Goal: Task Accomplishment & Management: Complete application form

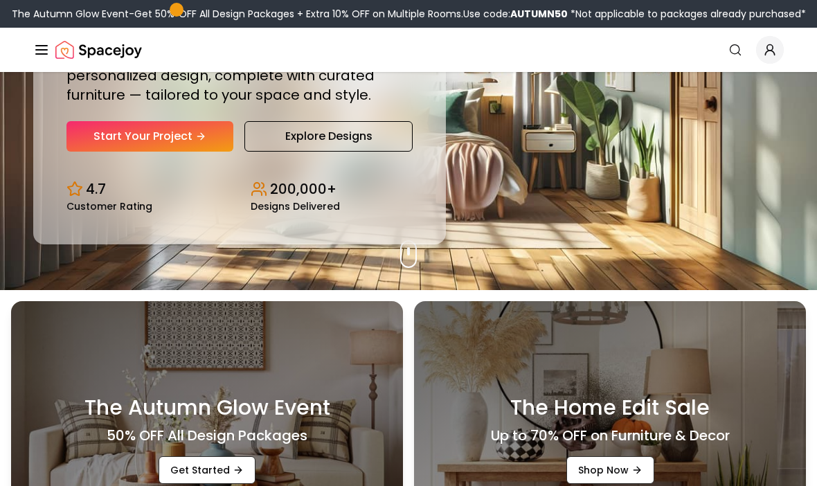
scroll to position [196, 0]
click at [96, 152] on link "Start Your Project" at bounding box center [149, 136] width 167 height 30
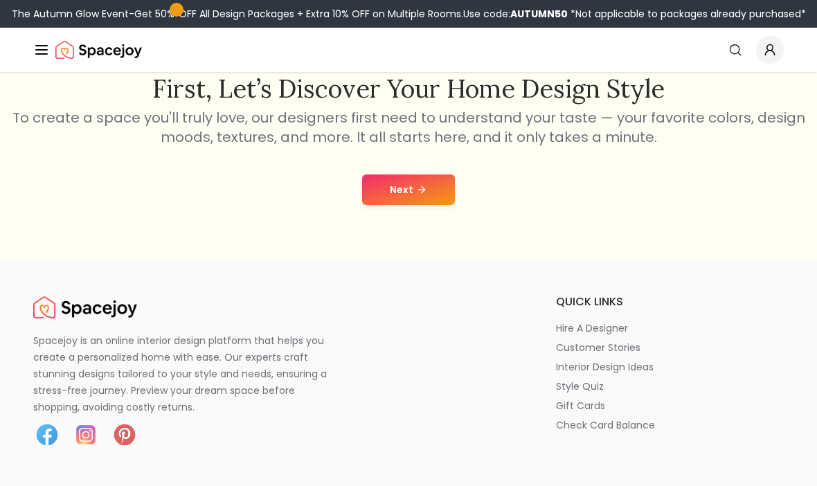
scroll to position [241, 0]
click at [404, 202] on button "Next" at bounding box center [408, 189] width 93 height 30
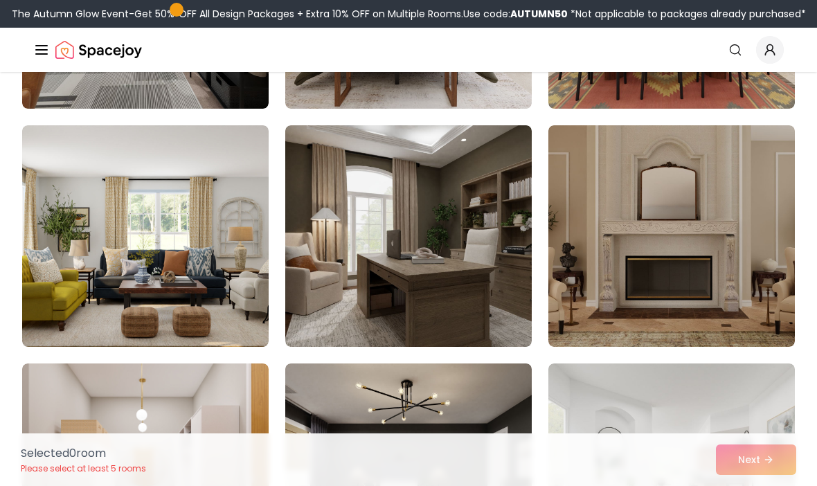
scroll to position [538, 0]
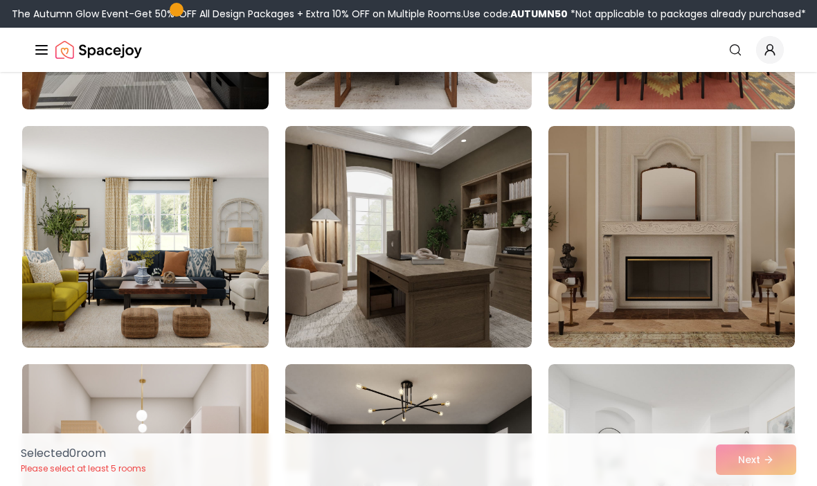
click at [591, 215] on img at bounding box center [671, 236] width 246 height 221
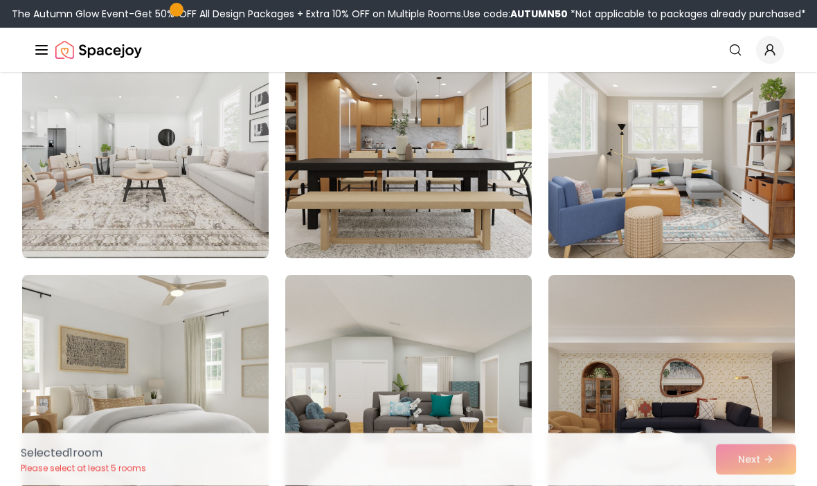
click at [242, 300] on img at bounding box center [145, 385] width 246 height 221
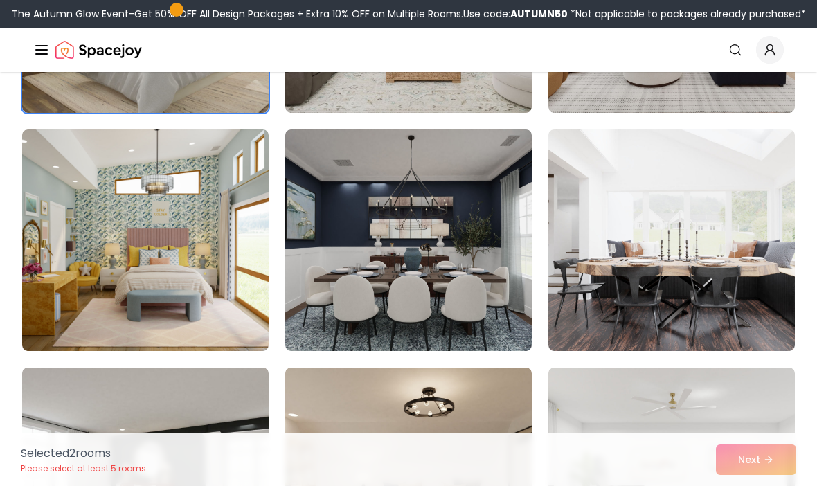
click at [448, 251] on img at bounding box center [408, 239] width 246 height 221
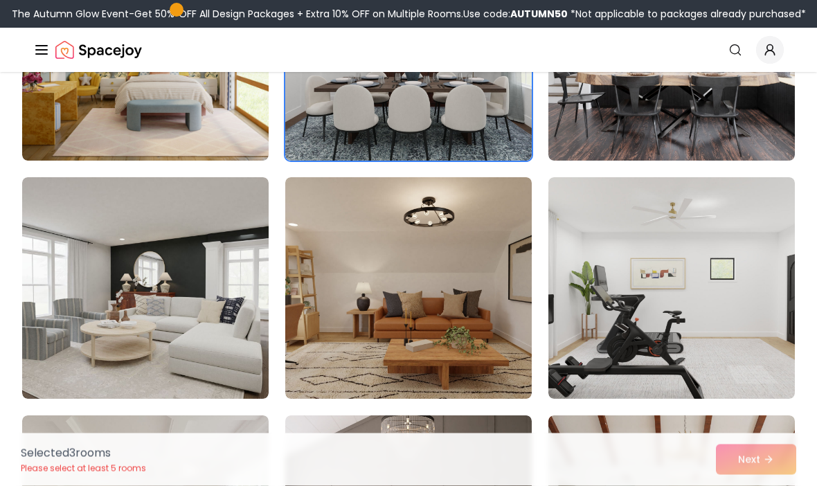
scroll to position [2155, 0]
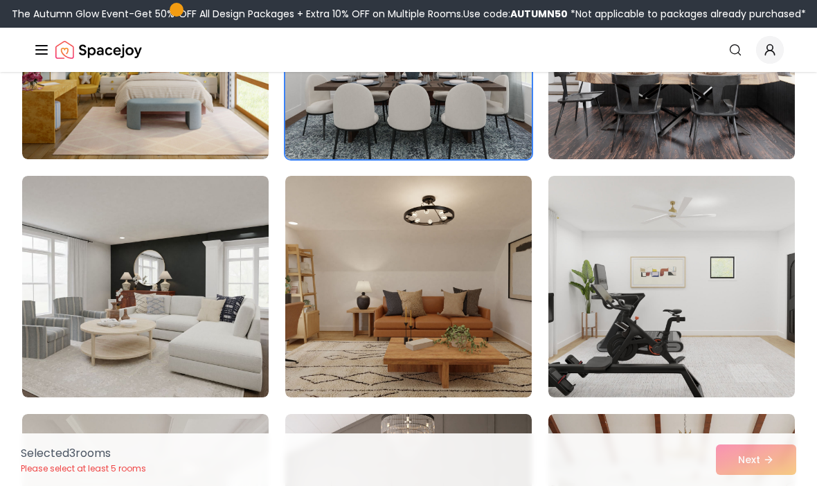
click at [268, 239] on img at bounding box center [145, 286] width 246 height 221
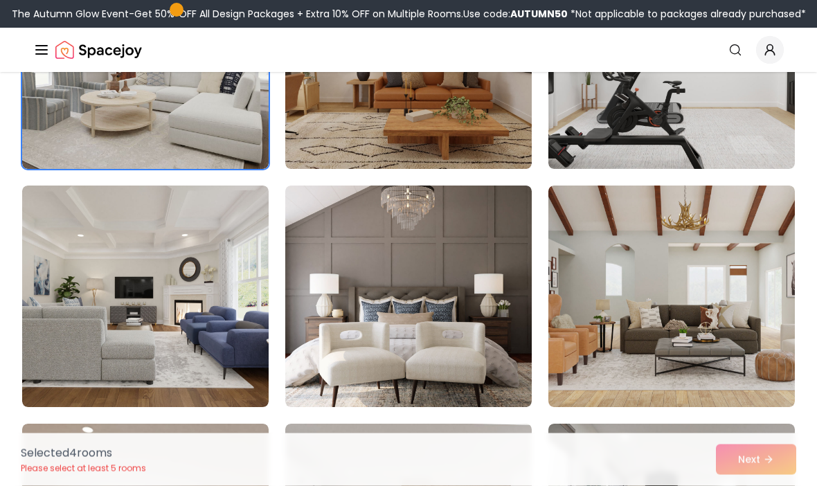
scroll to position [2384, 0]
click at [236, 293] on img at bounding box center [145, 295] width 246 height 221
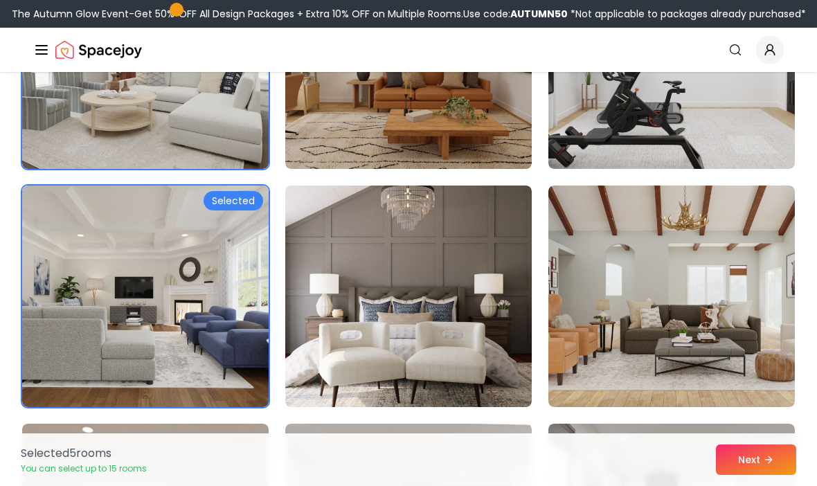
click at [442, 304] on img at bounding box center [408, 295] width 246 height 221
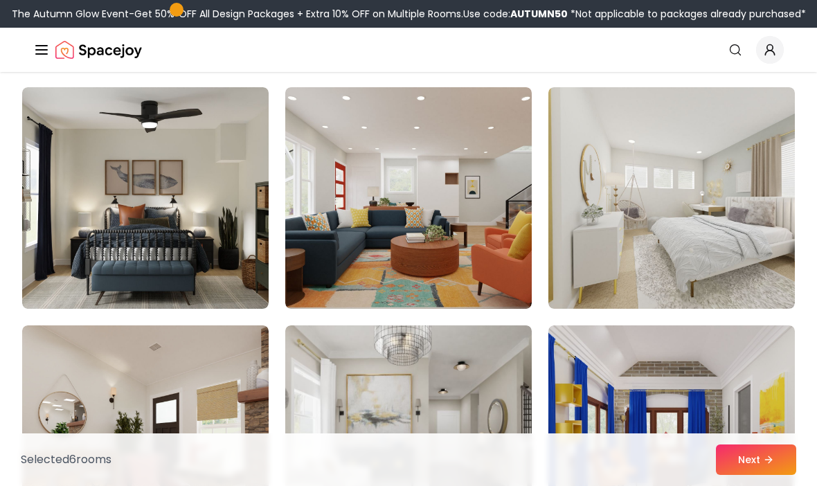
scroll to position [5105, 0]
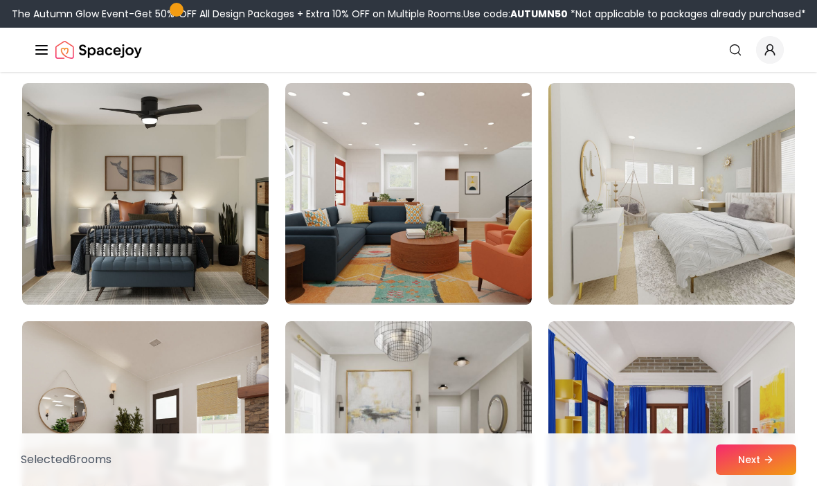
click at [761, 475] on button "Next" at bounding box center [756, 459] width 80 height 30
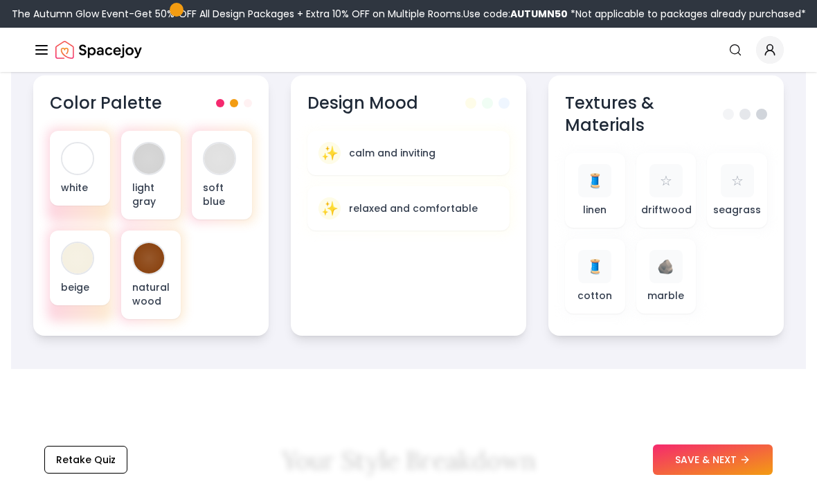
scroll to position [520, 0]
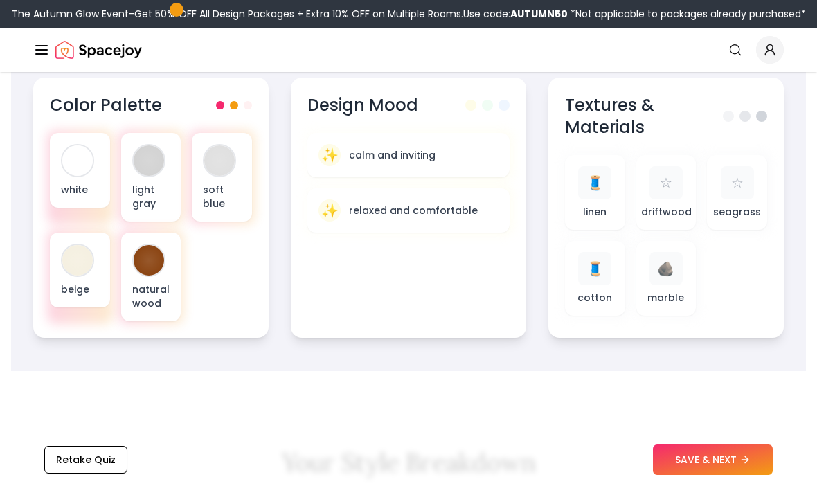
click at [710, 475] on button "SAVE & NEXT" at bounding box center [713, 459] width 120 height 30
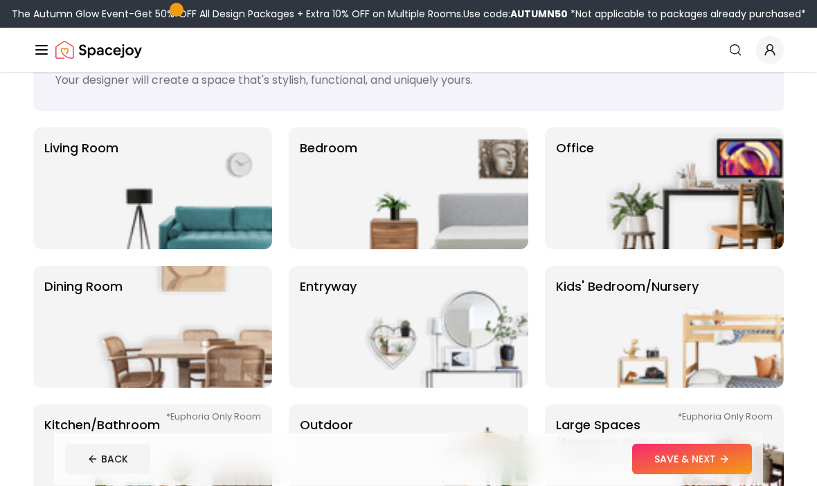
scroll to position [62, 0]
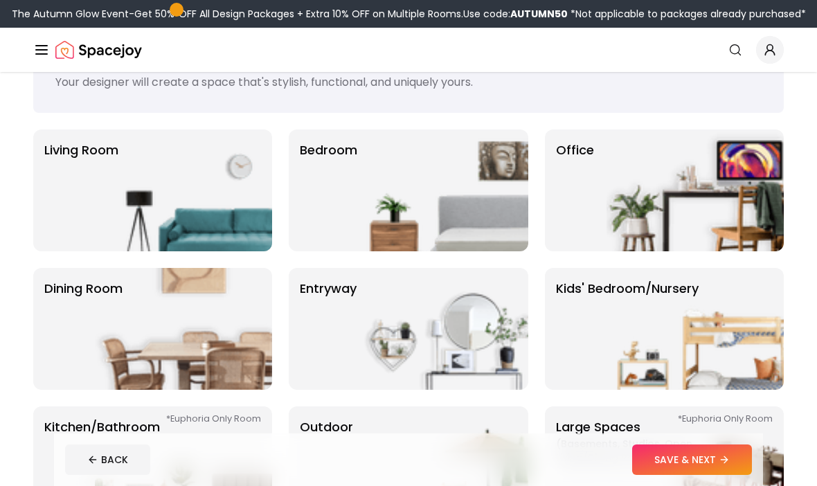
click at [256, 184] on img at bounding box center [183, 190] width 177 height 122
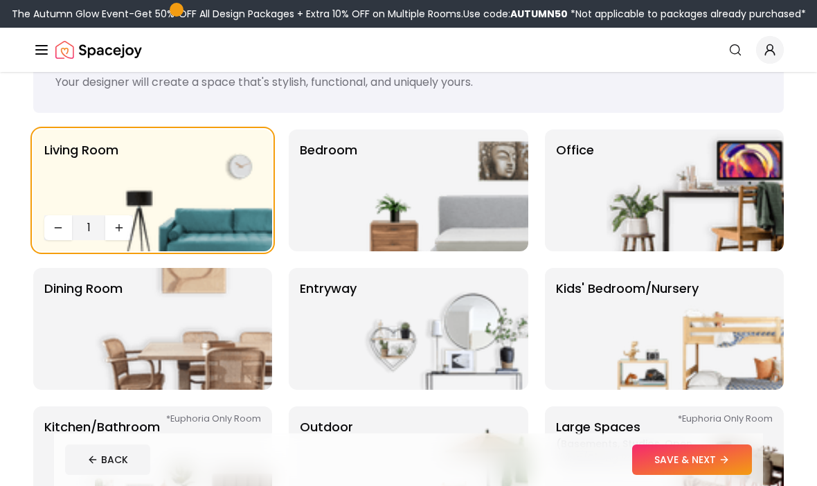
click at [395, 208] on img at bounding box center [439, 190] width 177 height 122
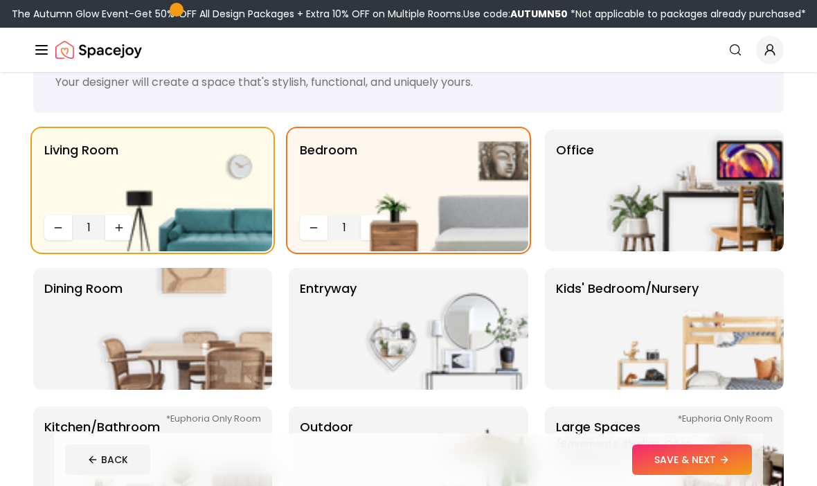
click at [618, 230] on img at bounding box center [694, 190] width 177 height 122
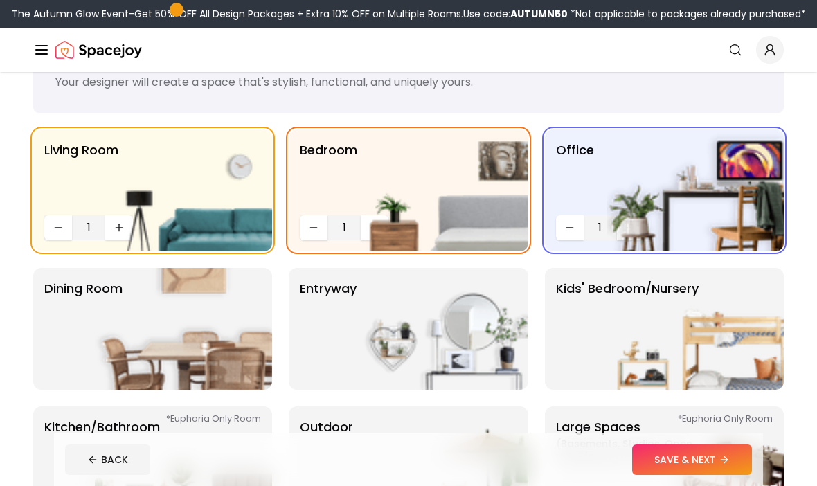
click at [228, 310] on img at bounding box center [183, 329] width 177 height 122
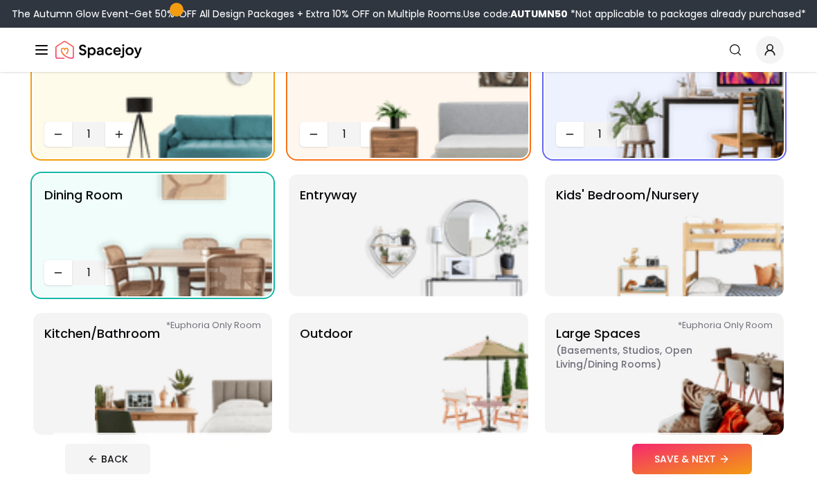
scroll to position [204, 0]
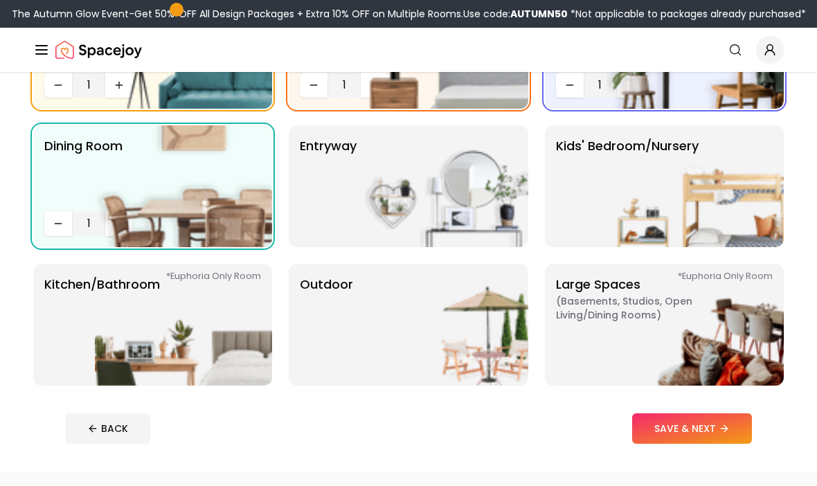
click at [405, 156] on img at bounding box center [439, 186] width 177 height 122
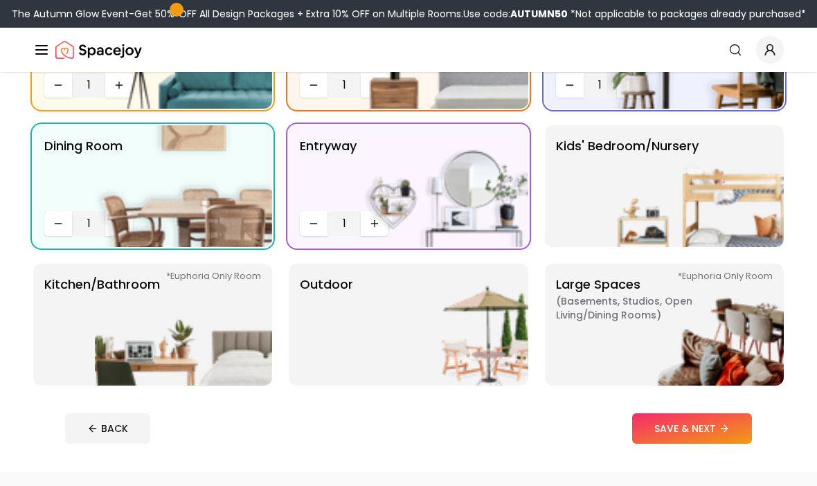
click at [422, 309] on img at bounding box center [439, 325] width 177 height 122
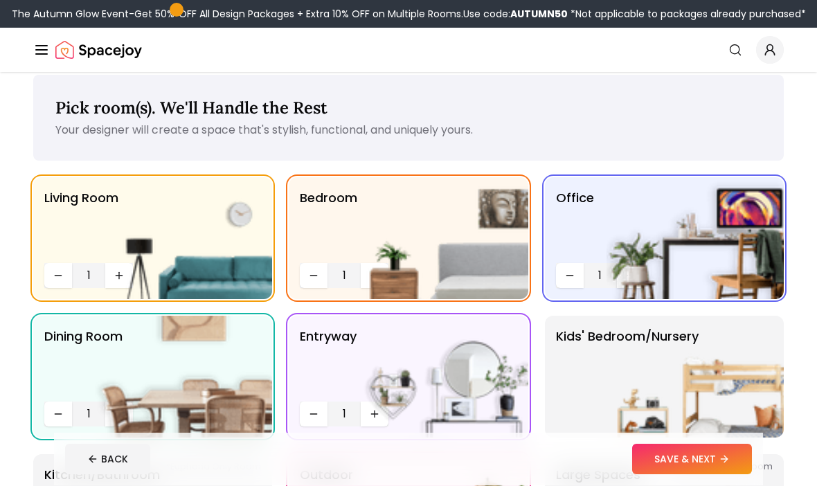
scroll to position [14, 0]
click at [369, 275] on img at bounding box center [439, 238] width 177 height 122
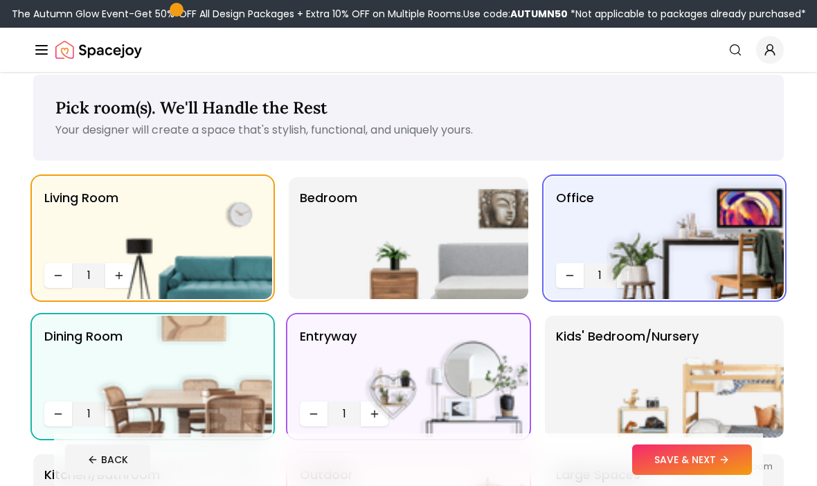
click at [408, 262] on img at bounding box center [439, 238] width 177 height 122
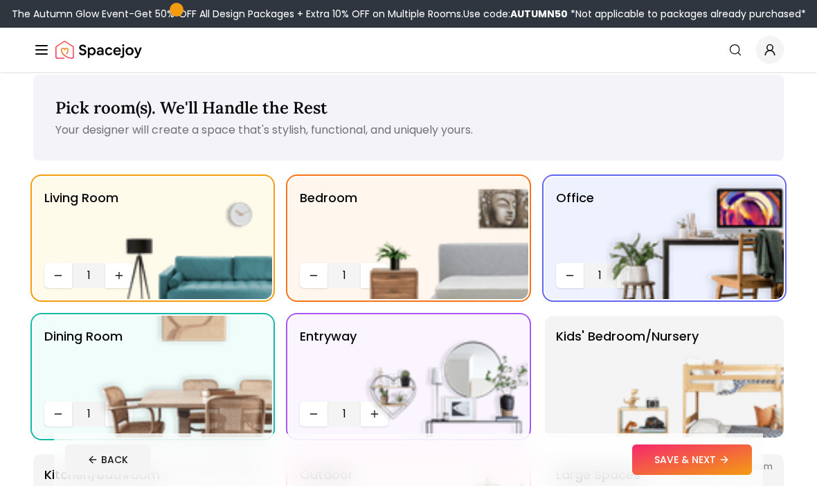
click at [120, 277] on img at bounding box center [183, 238] width 177 height 122
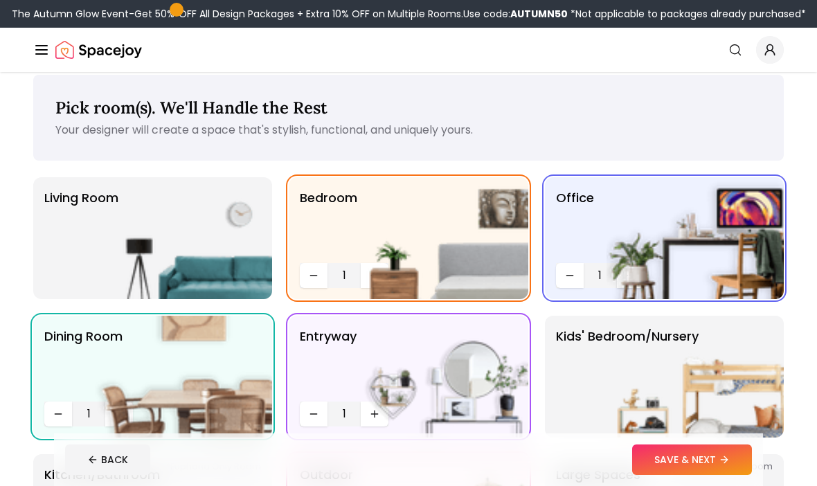
click at [125, 274] on img at bounding box center [183, 238] width 177 height 122
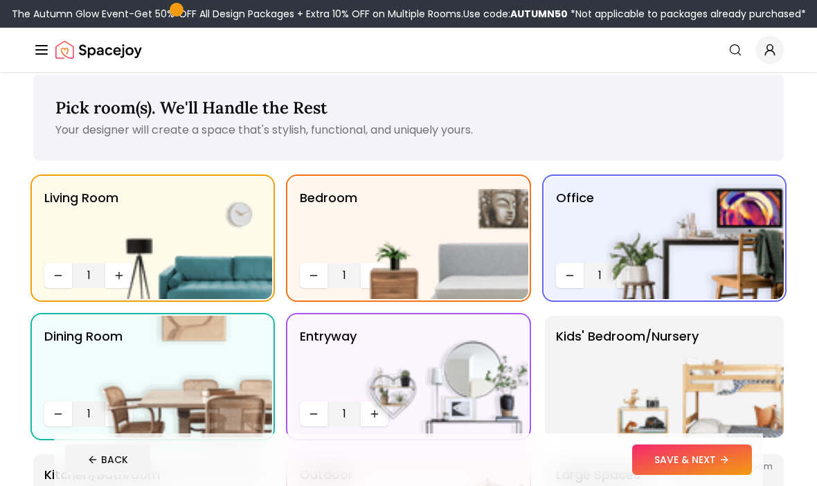
click at [683, 475] on button "SAVE & NEXT" at bounding box center [692, 459] width 120 height 30
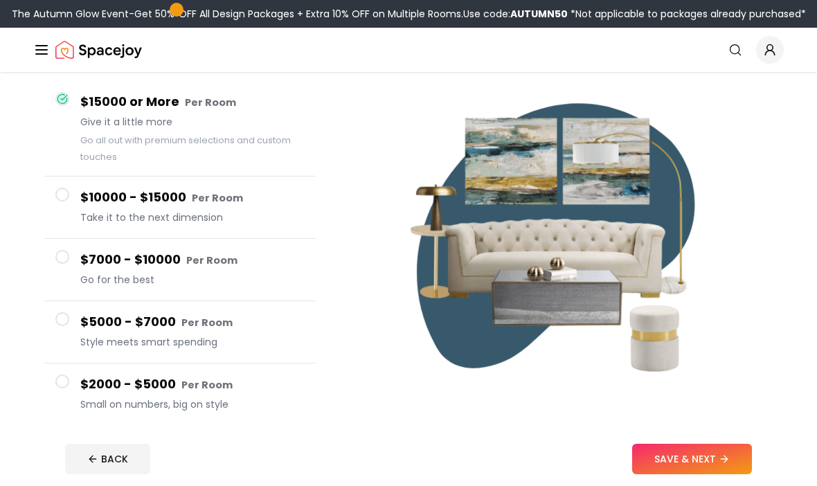
scroll to position [124, 0]
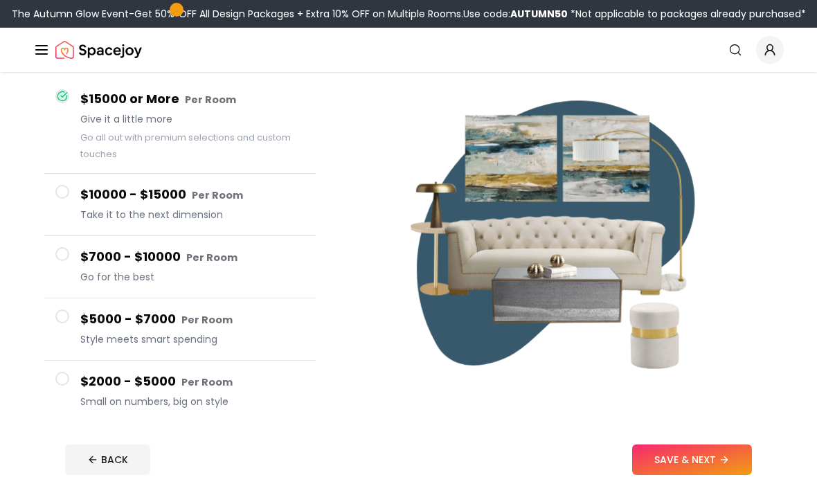
click at [671, 475] on button "SAVE & NEXT" at bounding box center [692, 459] width 120 height 30
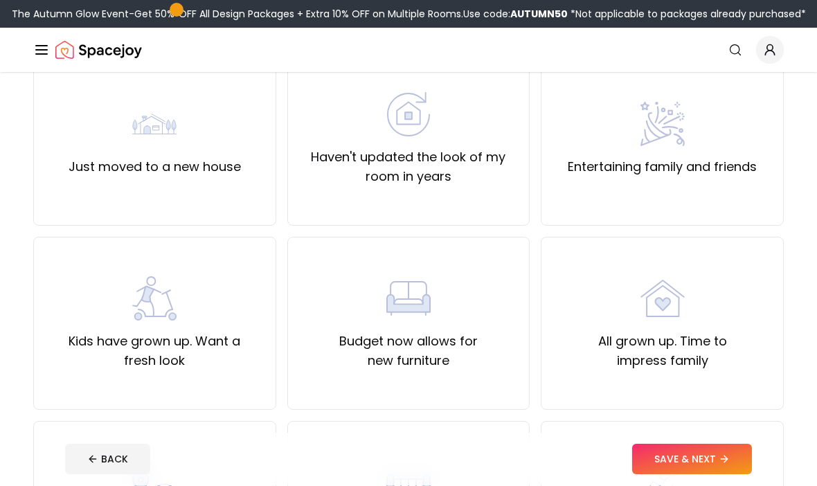
scroll to position [138, 0]
click at [243, 129] on div "Just moved to a new house" at bounding box center [154, 139] width 243 height 173
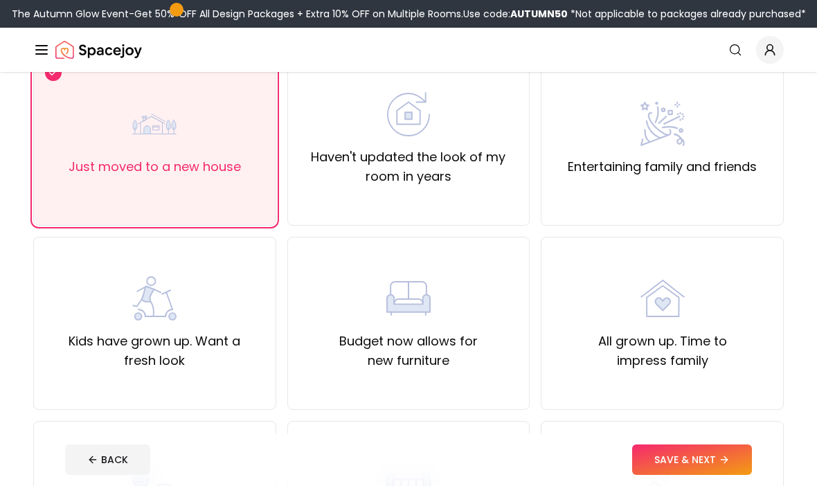
click at [671, 475] on button "SAVE & NEXT" at bounding box center [692, 459] width 120 height 30
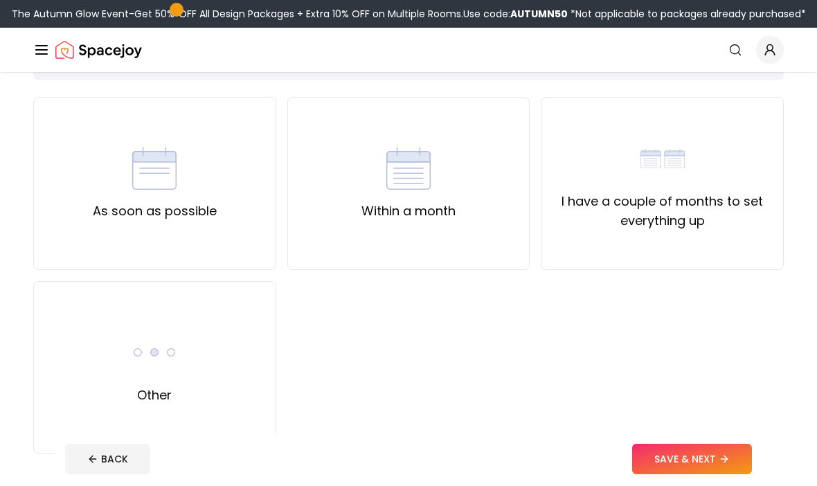
scroll to position [94, 0]
click at [572, 183] on div "I have a couple of months to set everything up" at bounding box center [661, 183] width 219 height 94
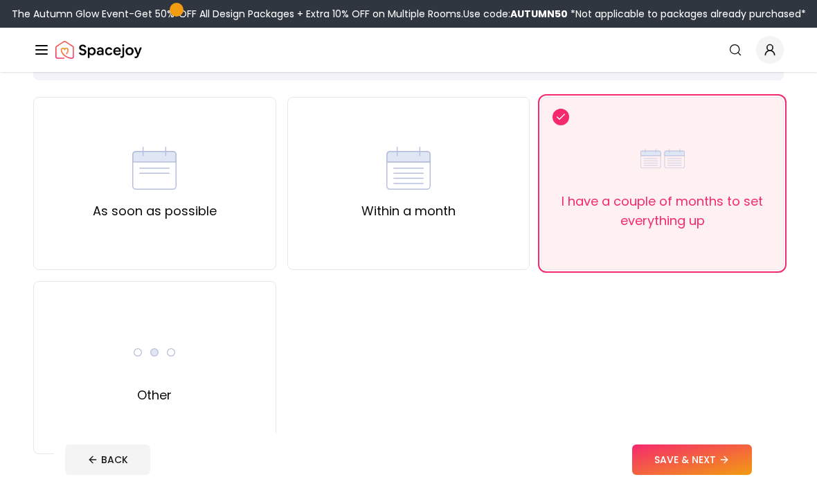
click at [691, 475] on button "SAVE & NEXT" at bounding box center [692, 459] width 120 height 30
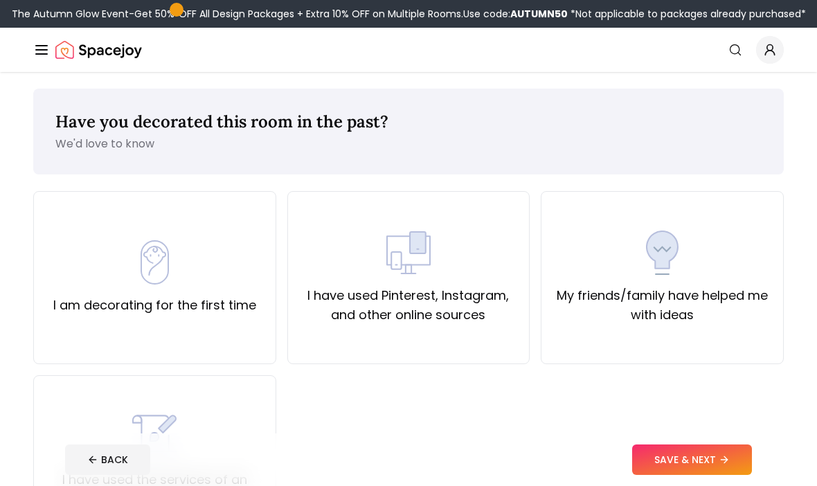
click at [481, 242] on div "I have used Pinterest, Instagram, and other online sources" at bounding box center [408, 277] width 219 height 94
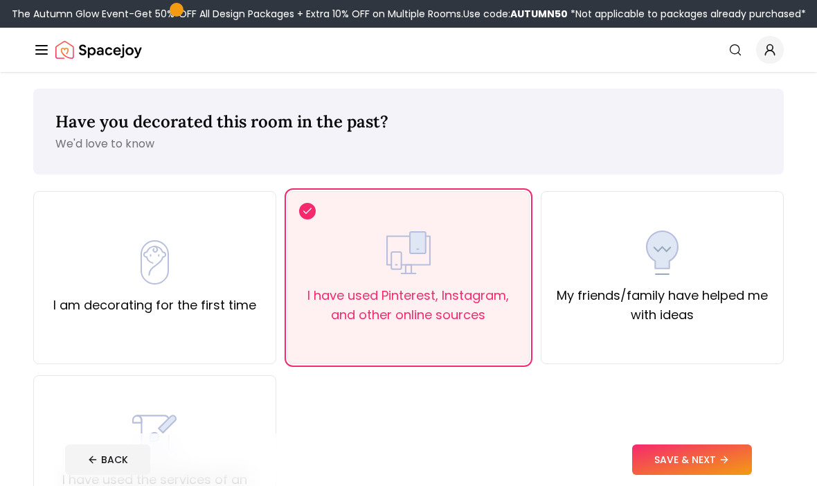
click at [687, 475] on button "SAVE & NEXT" at bounding box center [692, 459] width 120 height 30
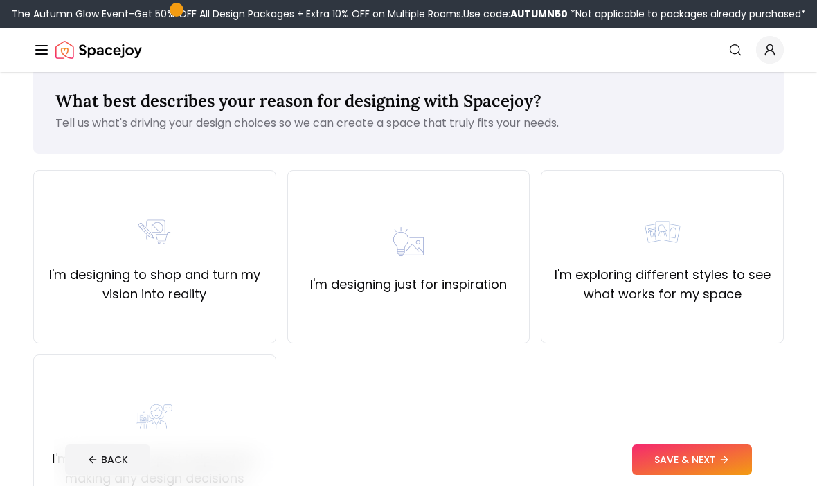
scroll to position [21, 0]
click at [484, 271] on div "I'm designing just for inspiration" at bounding box center [408, 256] width 197 height 75
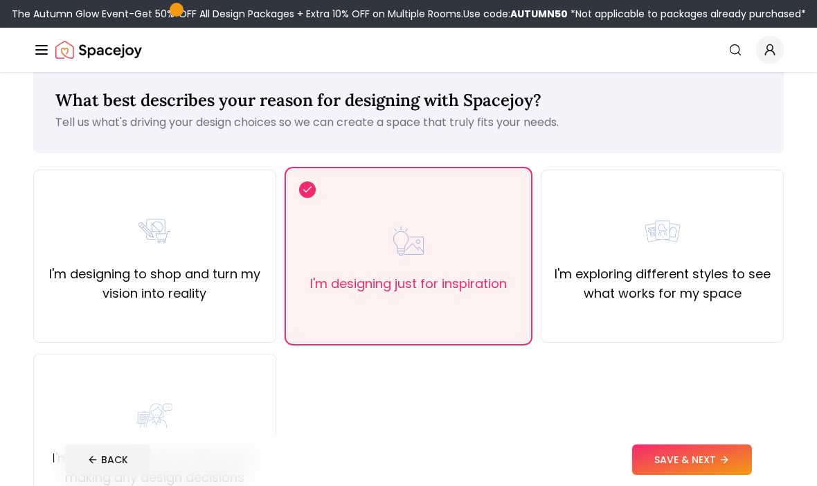
click at [682, 475] on button "SAVE & NEXT" at bounding box center [692, 459] width 120 height 30
